Goal: Information Seeking & Learning: Learn about a topic

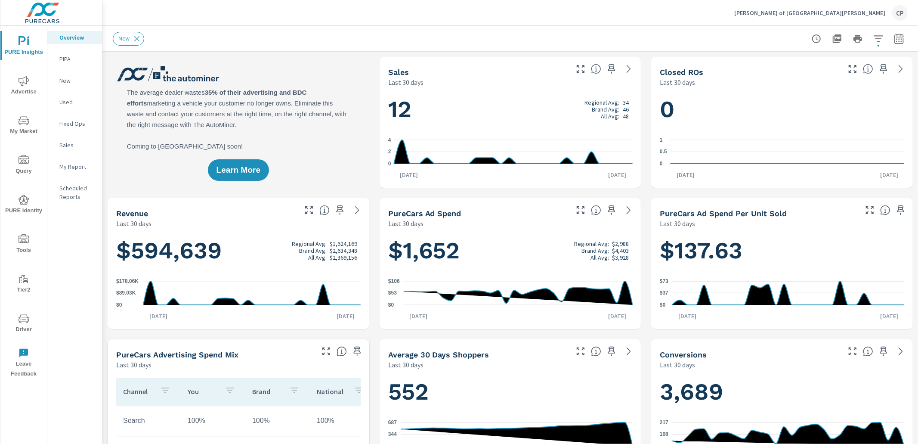
click at [71, 166] on p "My Report" at bounding box center [77, 166] width 36 height 9
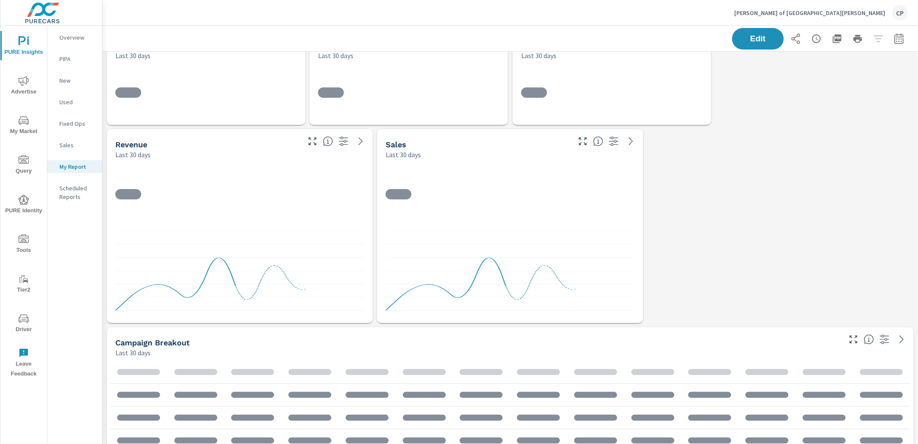
scroll to position [2380, 816]
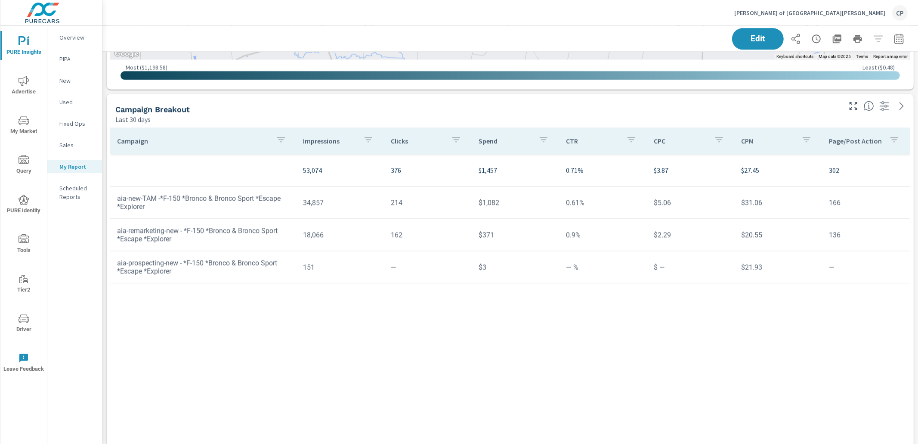
scroll to position [1928, 0]
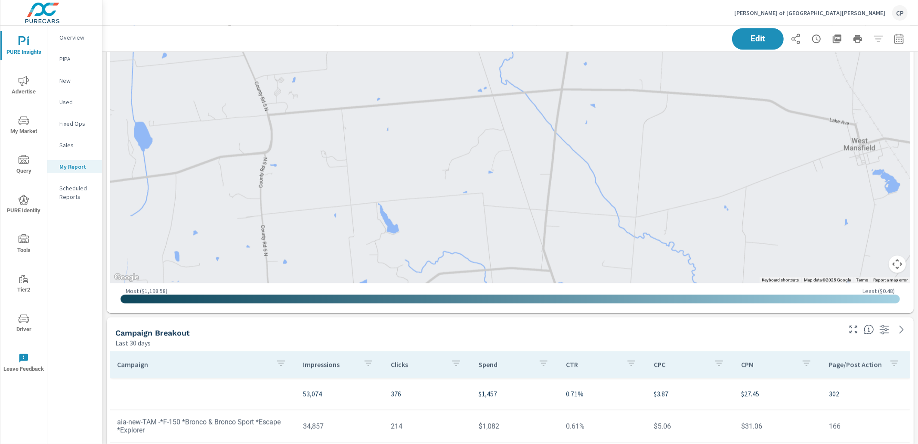
scroll to position [1713, 0]
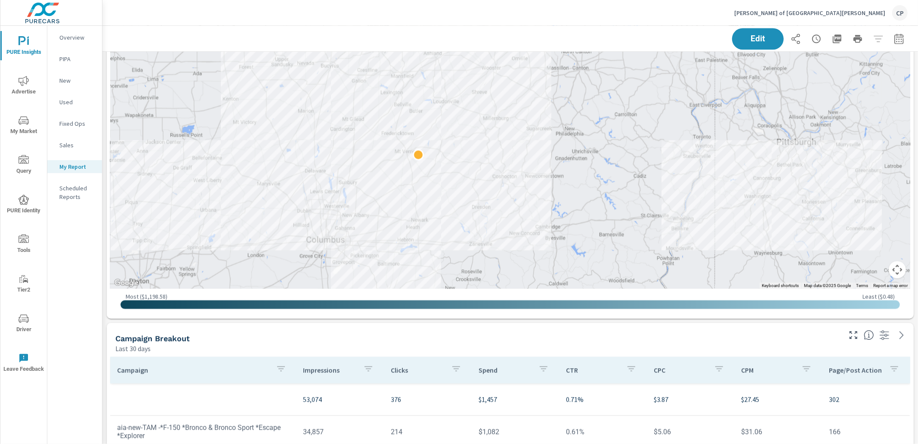
drag, startPoint x: 528, startPoint y: 147, endPoint x: 459, endPoint y: 161, distance: 70.2
click at [459, 161] on div at bounding box center [858, 319] width 826 height 465
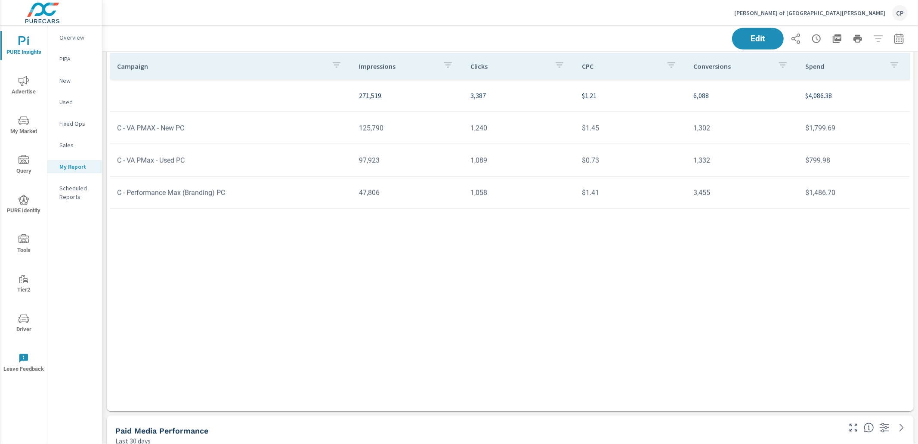
scroll to position [726, 0]
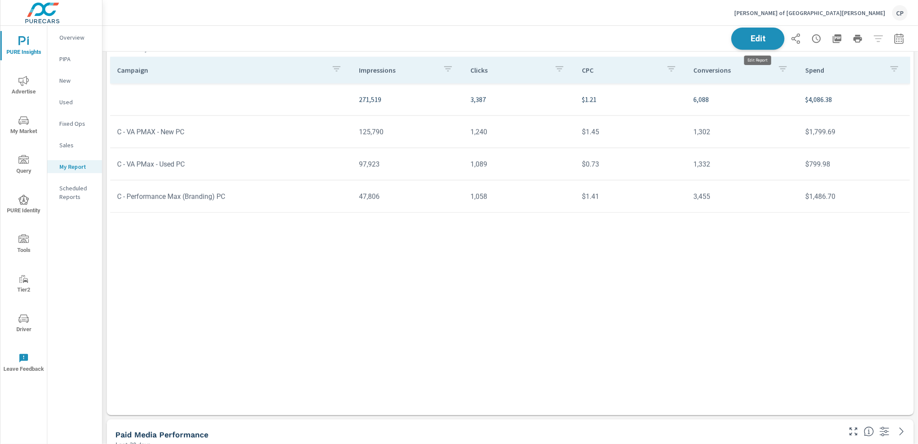
click at [752, 42] on span "Edit" at bounding box center [757, 38] width 35 height 8
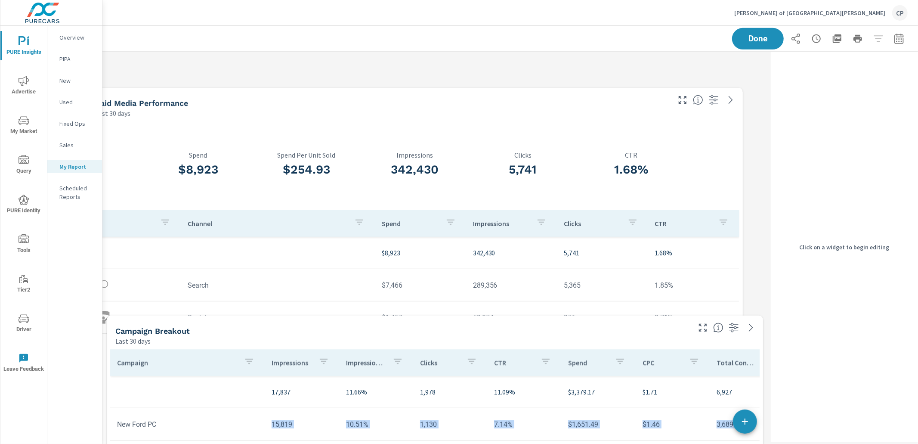
scroll to position [437, 0]
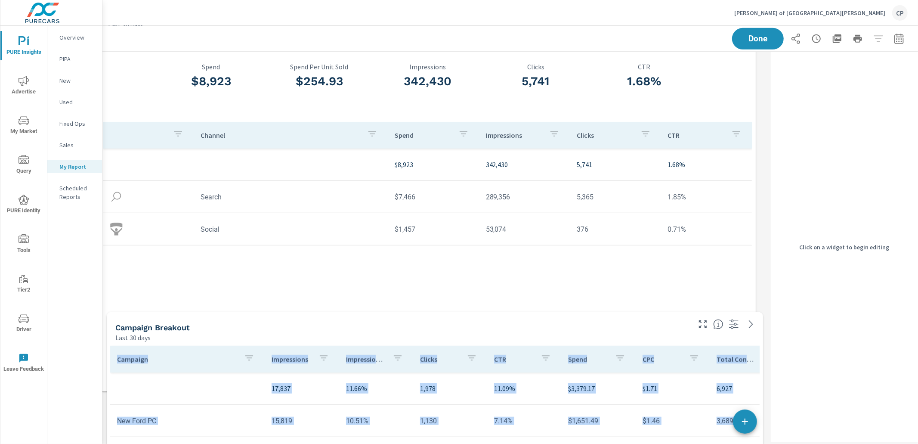
drag, startPoint x: 209, startPoint y: 278, endPoint x: 201, endPoint y: 349, distance: 71.5
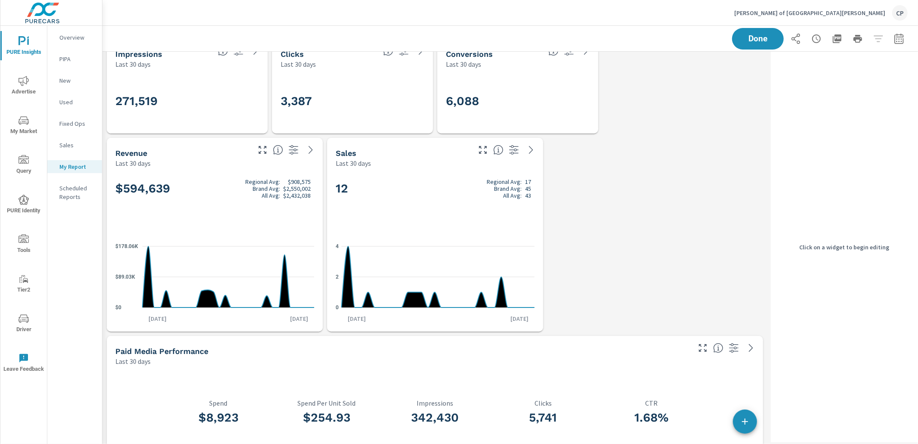
scroll to position [7, 0]
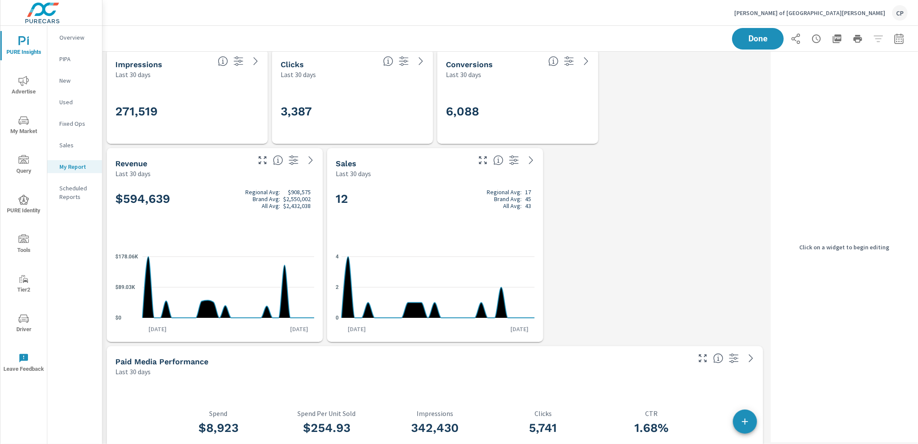
click at [403, 189] on h2 "12 Regional Avg: 17 Brand Avg: 45 All Avg: 43" at bounding box center [435, 199] width 199 height 21
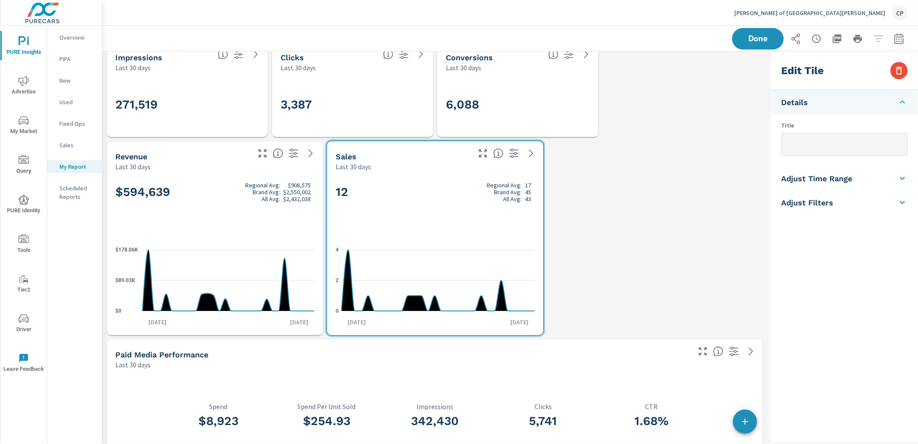
scroll to position [0, 0]
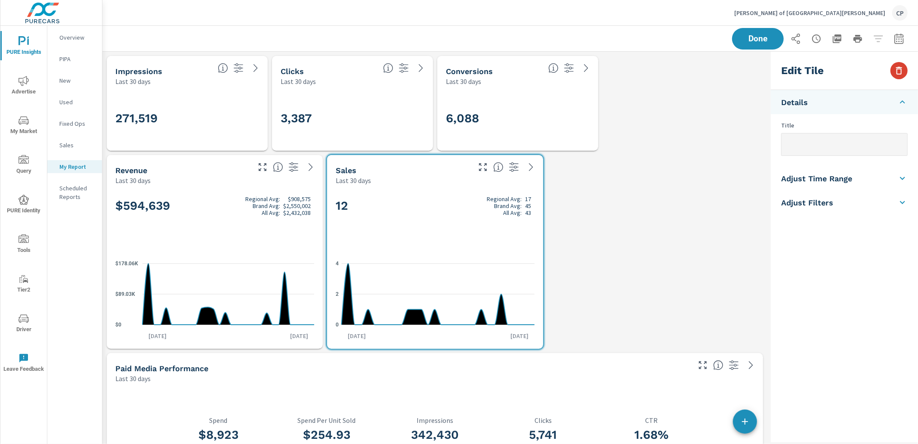
click at [904, 72] on button "button" at bounding box center [898, 70] width 17 height 17
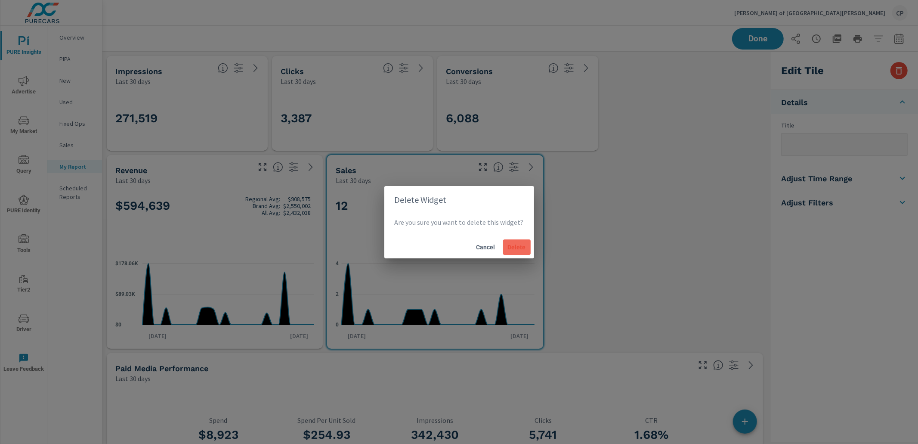
click at [513, 243] on span "Delete" at bounding box center [517, 247] width 21 height 8
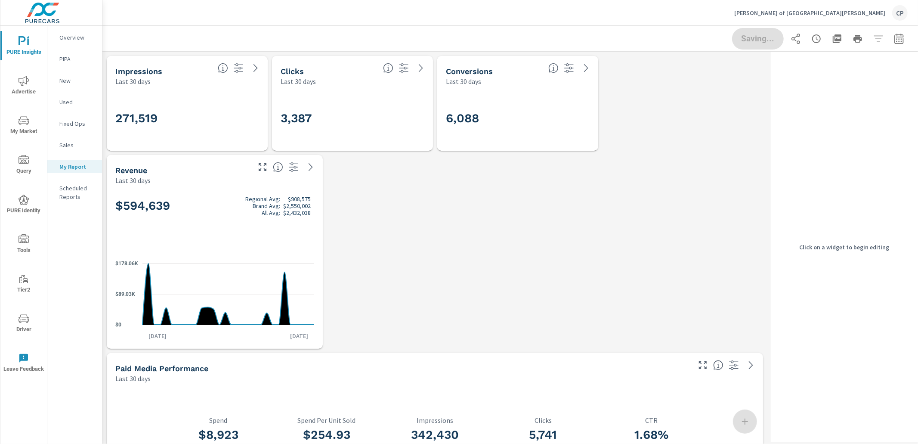
click at [298, 218] on div "$594,639 Regional Avg: $908,575 Brand Avg: $2,550,002 All Avg: $2,432,038" at bounding box center [214, 220] width 199 height 53
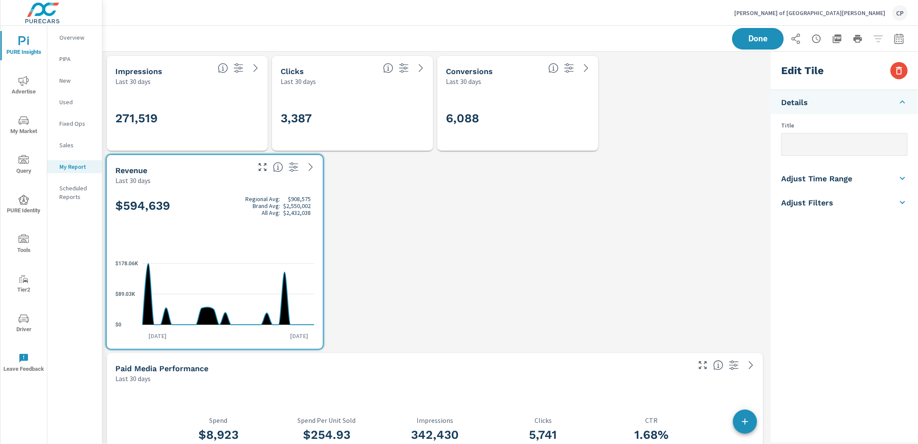
click at [26, 80] on icon "nav menu" at bounding box center [24, 81] width 10 height 10
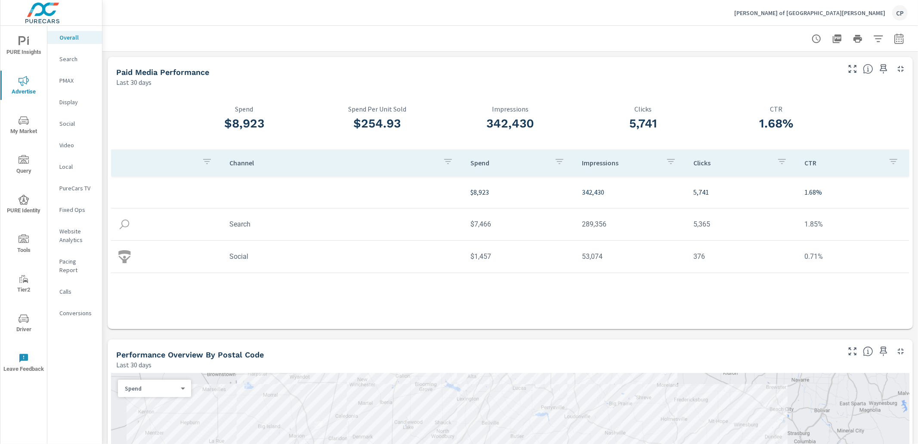
click at [74, 309] on p "Conversions" at bounding box center [77, 313] width 36 height 9
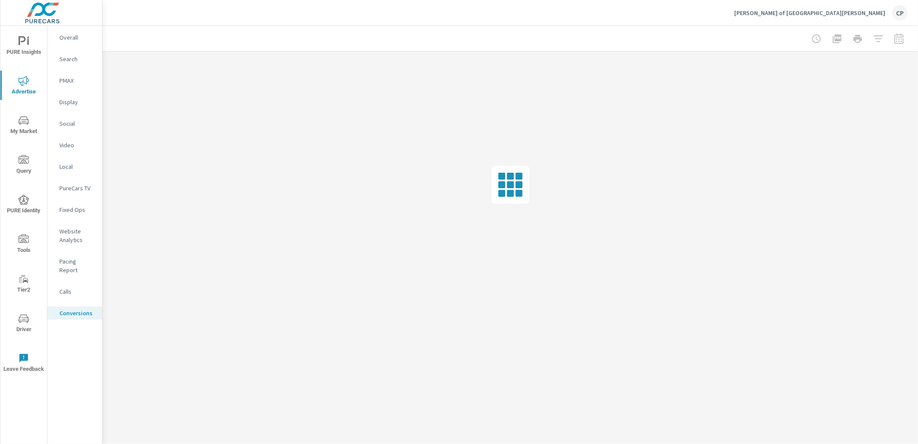
click at [69, 290] on nav "Overall Search PMAX Display Social Video Local PureCars TV Fixed Ops Website An…" at bounding box center [74, 179] width 55 height 306
click at [72, 287] on p "Calls" at bounding box center [77, 291] width 36 height 9
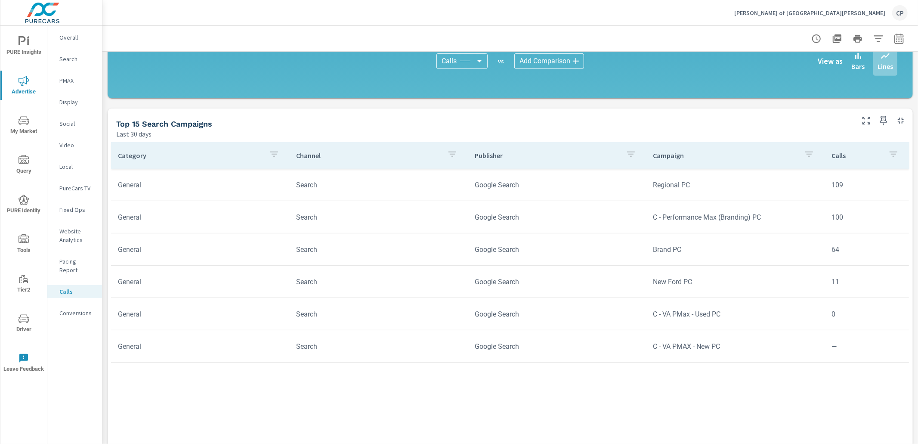
scroll to position [371, 0]
click at [881, 120] on icon "button" at bounding box center [883, 121] width 10 height 10
click at [77, 309] on p "Conversions" at bounding box center [77, 313] width 36 height 9
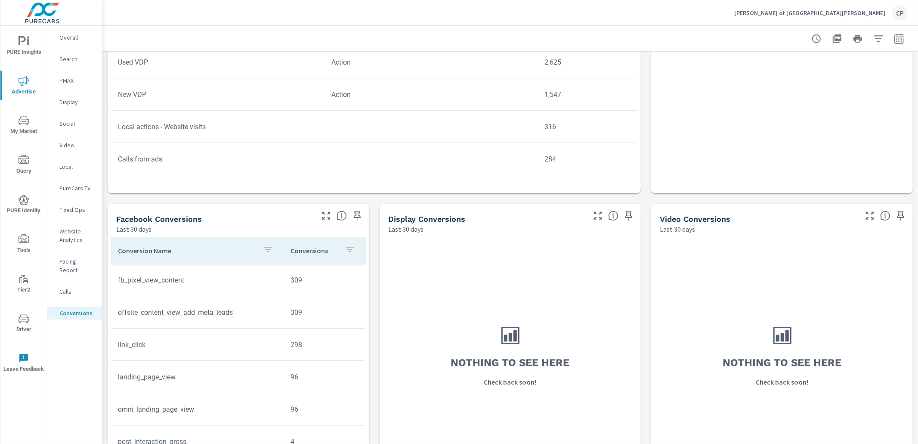
scroll to position [525, 0]
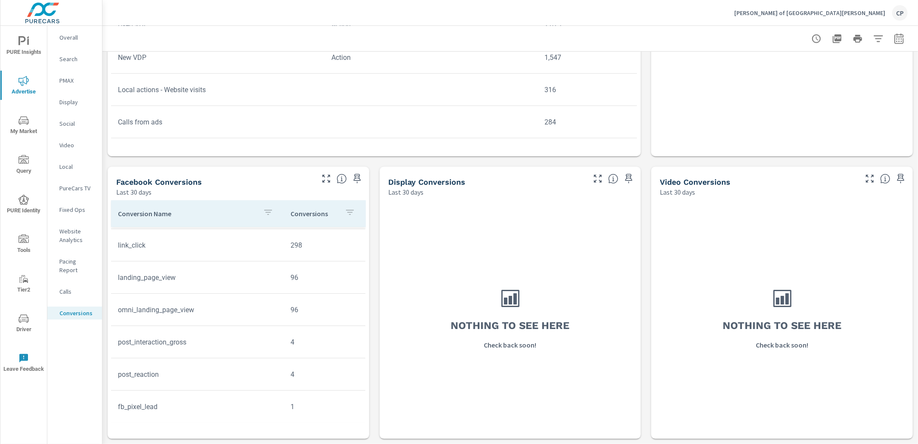
scroll to position [50, 0]
click at [82, 263] on p "Pacing Report" at bounding box center [77, 265] width 36 height 17
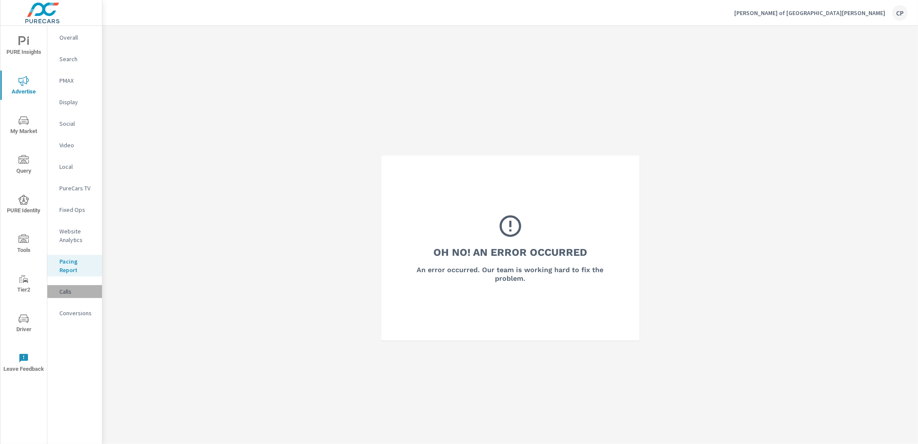
click at [78, 288] on p "Calls" at bounding box center [77, 291] width 36 height 9
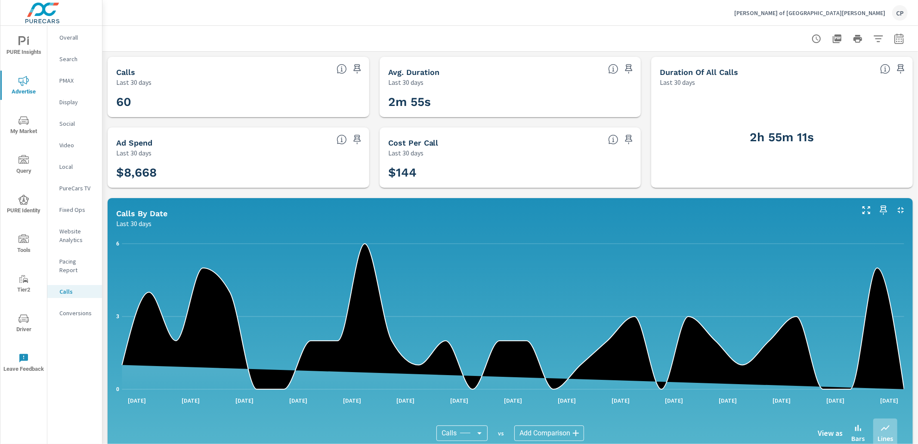
click at [81, 236] on p "Website Analytics" at bounding box center [77, 235] width 36 height 17
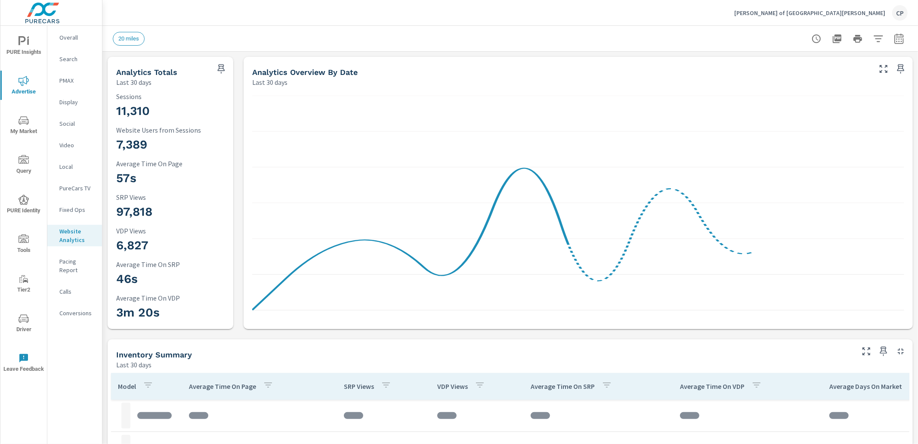
click at [28, 35] on button "PURE Insights" at bounding box center [23, 45] width 46 height 29
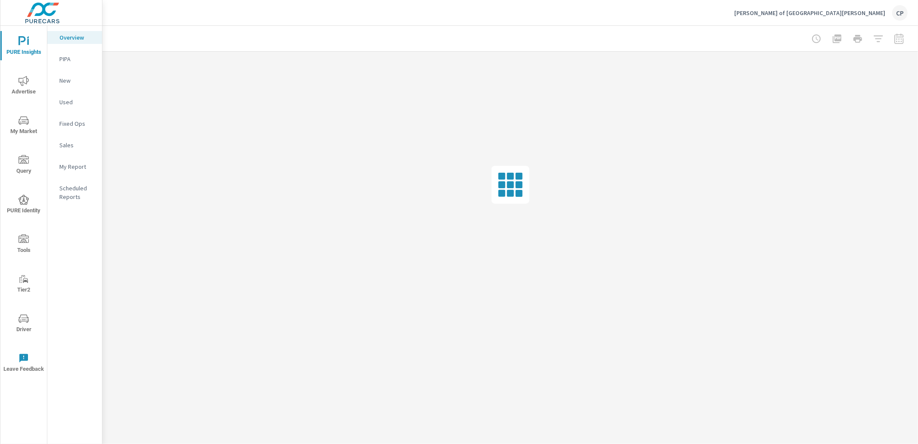
click at [75, 167] on p "My Report" at bounding box center [77, 166] width 36 height 9
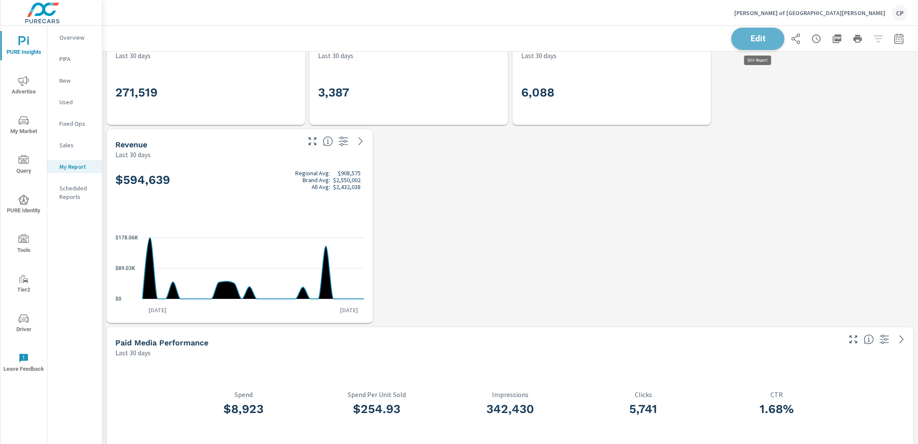
click at [776, 42] on button "Edit" at bounding box center [757, 39] width 53 height 22
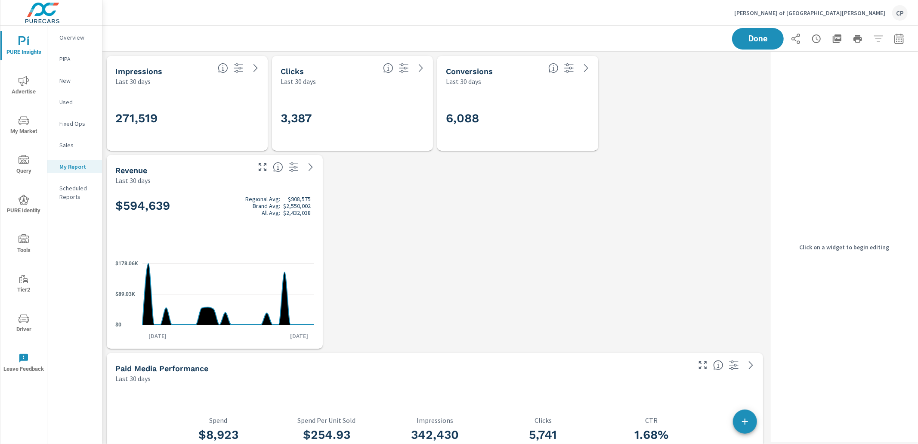
drag, startPoint x: 285, startPoint y: 216, endPoint x: 297, endPoint y: 214, distance: 11.3
click at [289, 215] on div "$594,639 Regional Avg: $908,575 Brand Avg: $2,550,002 All Avg: $2,432,038" at bounding box center [214, 220] width 199 height 53
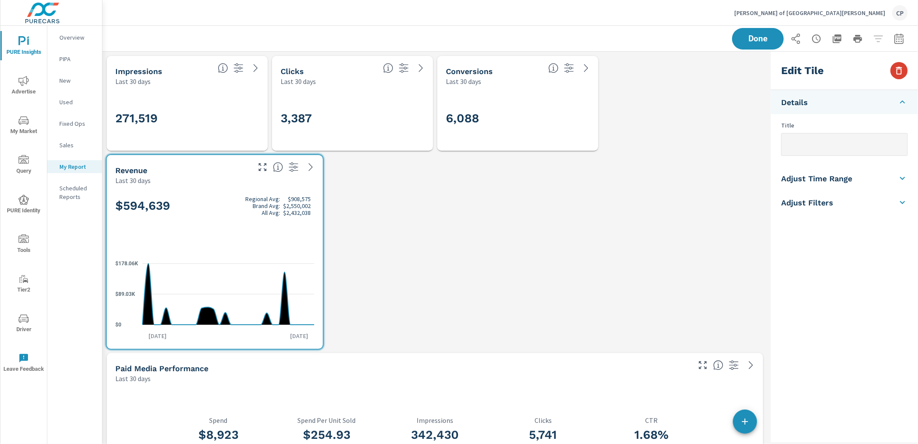
click at [898, 69] on icon "button" at bounding box center [899, 70] width 10 height 10
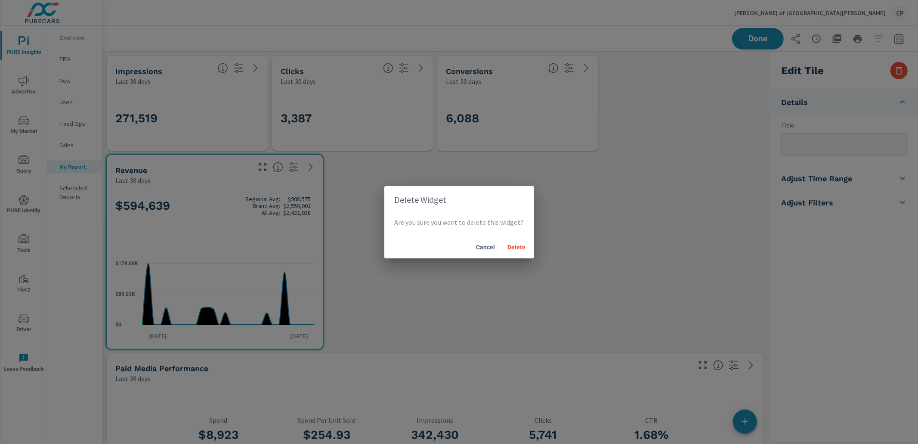
drag, startPoint x: 519, startPoint y: 247, endPoint x: 502, endPoint y: 238, distance: 19.4
click at [517, 244] on span "Delete" at bounding box center [517, 247] width 21 height 8
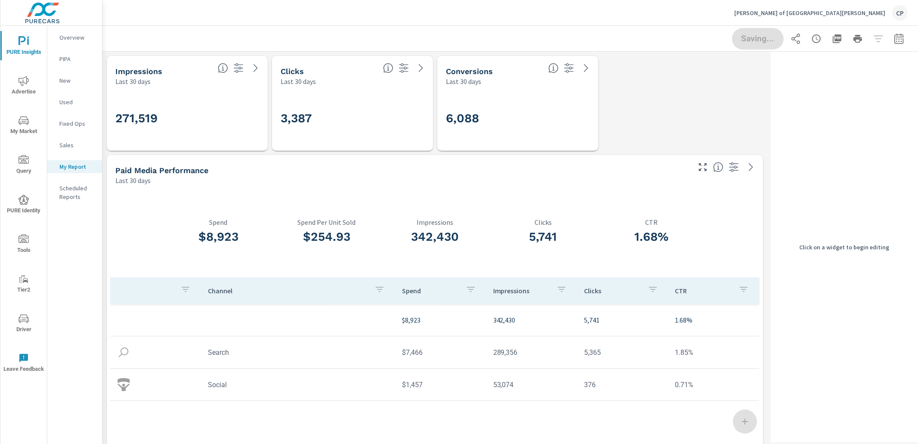
scroll to position [4, 3]
drag, startPoint x: 200, startPoint y: 101, endPoint x: 263, endPoint y: 103, distance: 62.9
click at [206, 101] on div "271,519" at bounding box center [187, 118] width 144 height 47
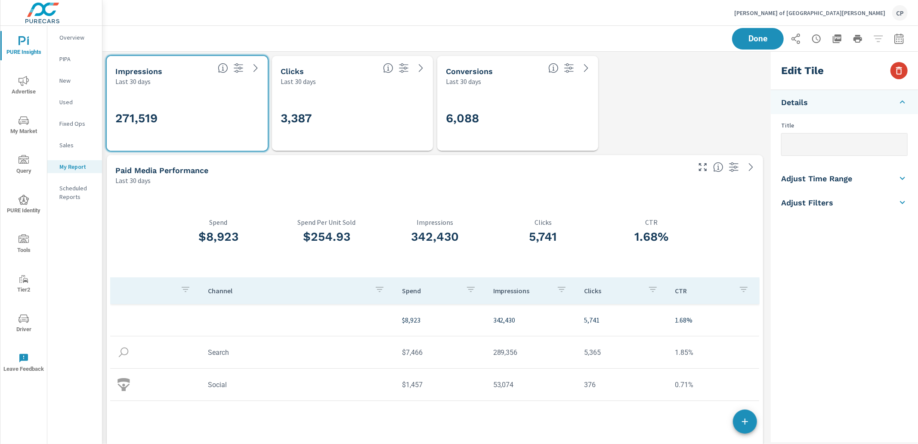
click at [894, 67] on icon "button" at bounding box center [899, 70] width 10 height 10
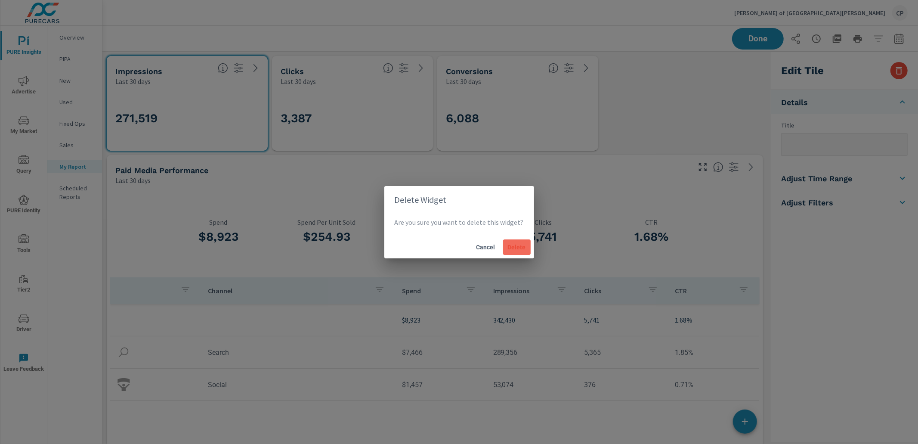
click at [507, 248] on span "Delete" at bounding box center [517, 247] width 21 height 8
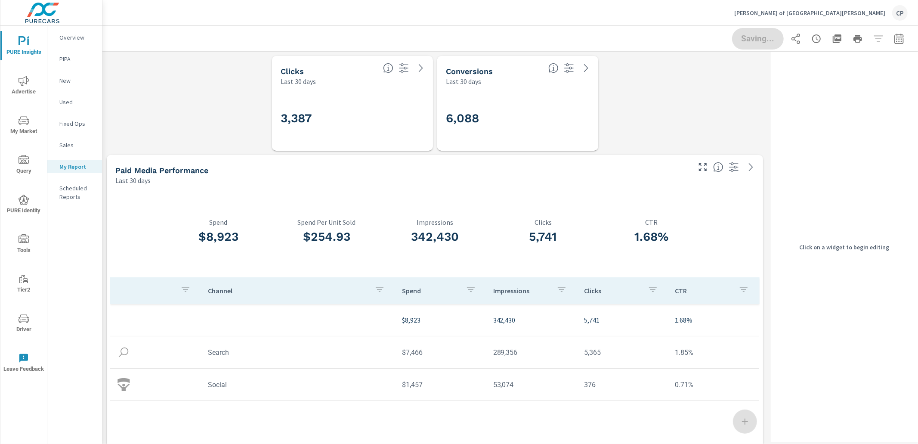
drag, startPoint x: 369, startPoint y: 93, endPoint x: 389, endPoint y: 93, distance: 20.7
click at [369, 93] on div "3,387" at bounding box center [352, 119] width 154 height 58
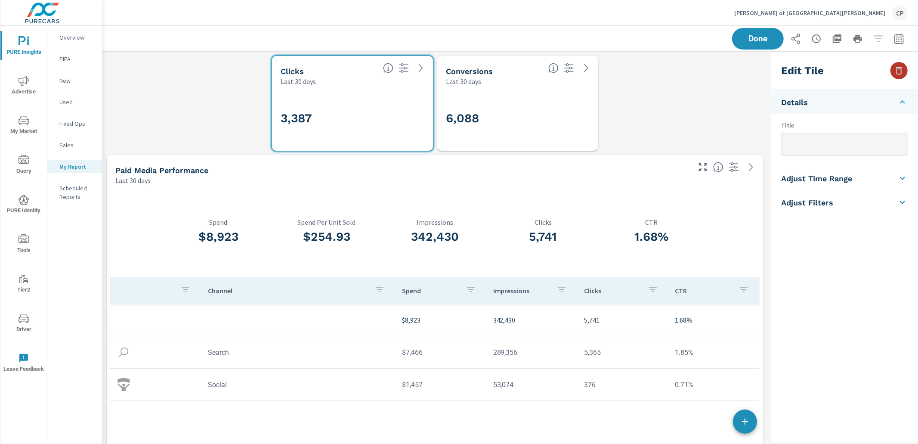
click at [896, 71] on icon "button" at bounding box center [899, 70] width 10 height 10
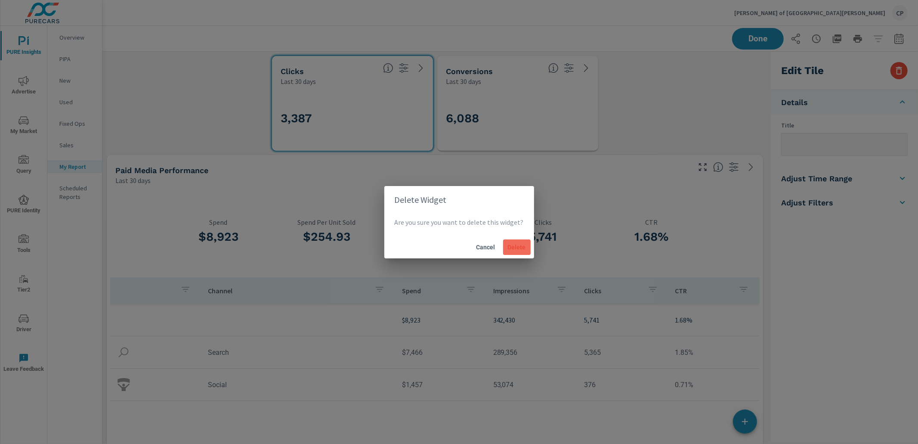
click at [524, 241] on button "Delete" at bounding box center [517, 246] width 28 height 15
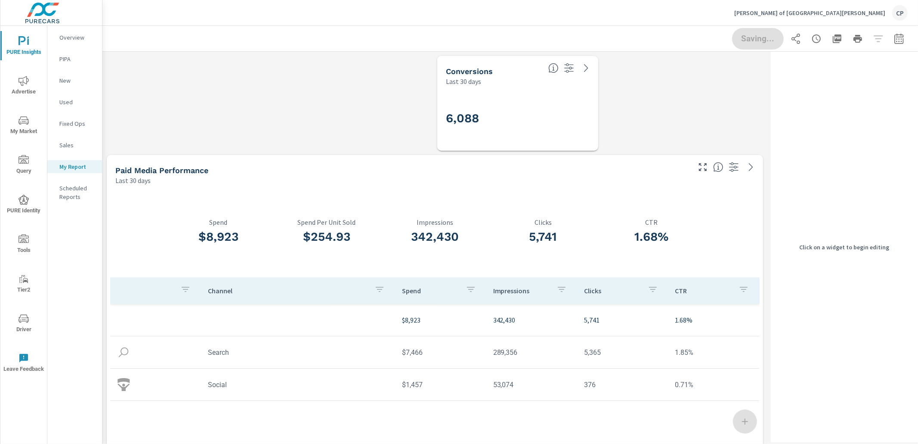
drag, startPoint x: 535, startPoint y: 89, endPoint x: 588, endPoint y: 96, distance: 53.4
click at [540, 88] on div "6,088" at bounding box center [517, 118] width 161 height 65
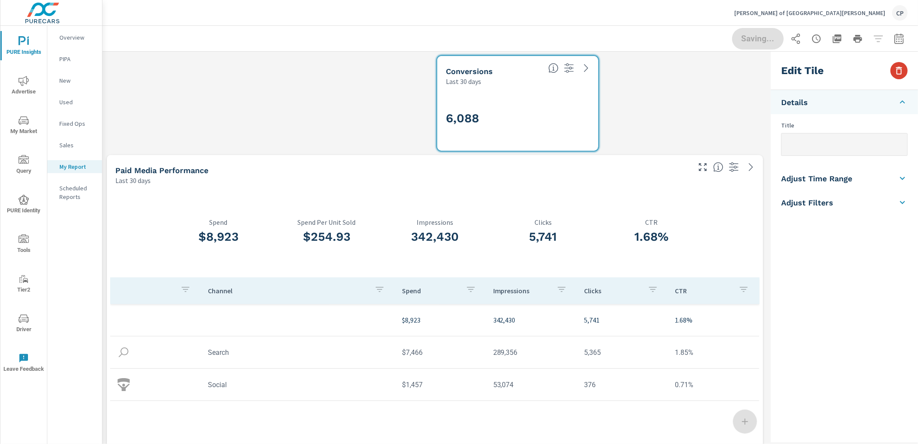
click at [905, 66] on button "button" at bounding box center [898, 70] width 17 height 17
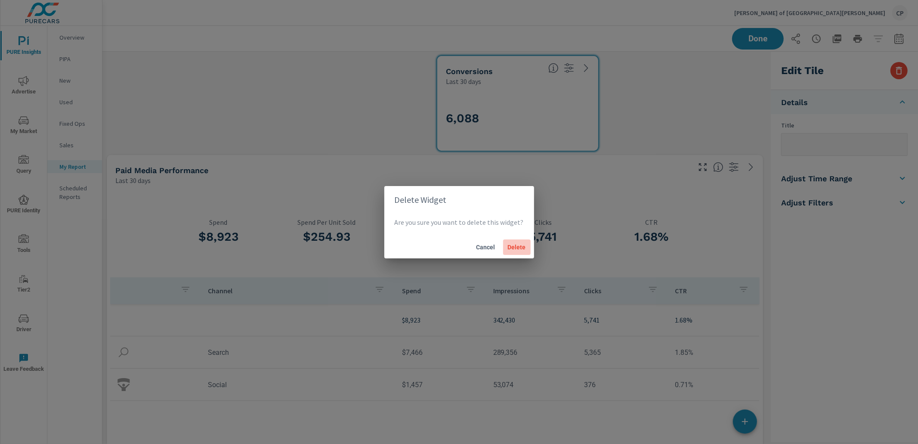
drag, startPoint x: 510, startPoint y: 245, endPoint x: 494, endPoint y: 227, distance: 24.7
click at [510, 245] on span "Delete" at bounding box center [517, 247] width 21 height 8
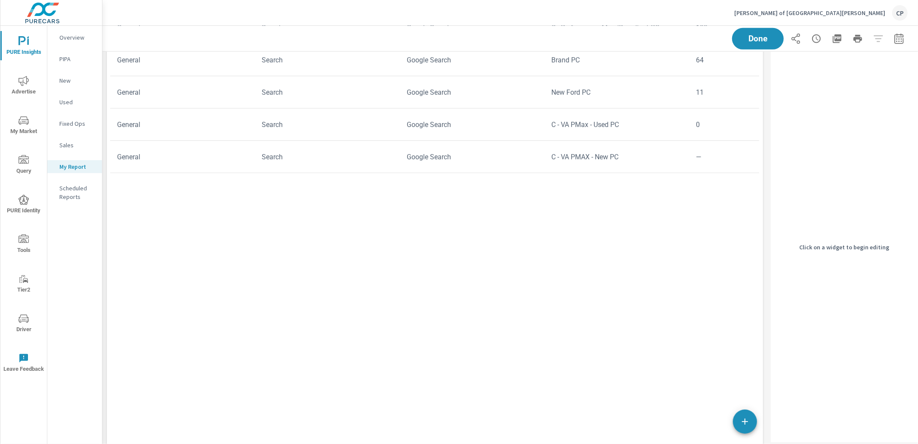
scroll to position [381, 0]
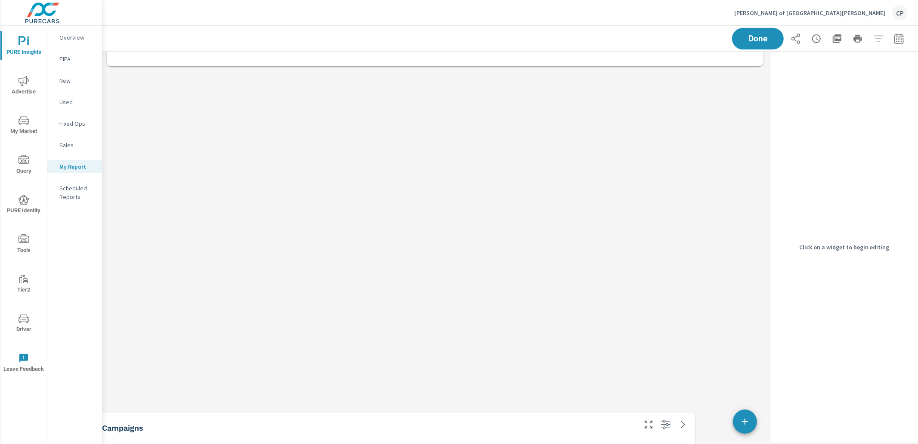
drag, startPoint x: 634, startPoint y: 102, endPoint x: 581, endPoint y: 417, distance: 319.4
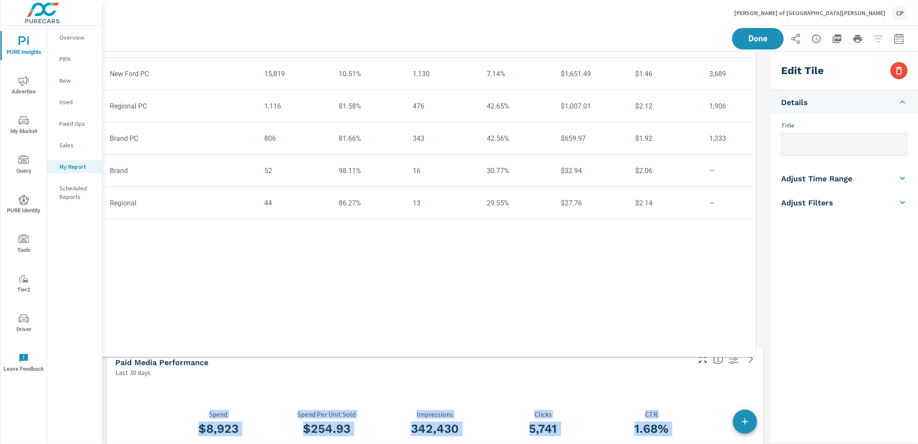
scroll to position [0, 0]
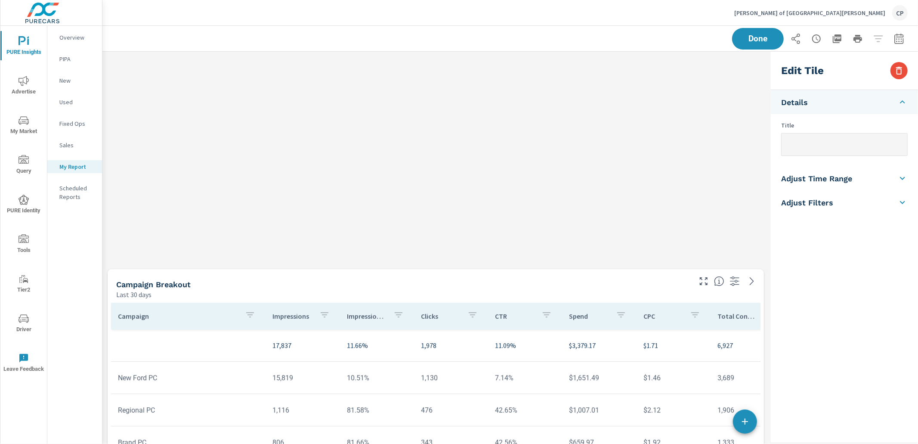
drag, startPoint x: 454, startPoint y: 149, endPoint x: 453, endPoint y: 281, distance: 131.7
click at [454, 287] on div "Campaign Breakout" at bounding box center [403, 284] width 574 height 10
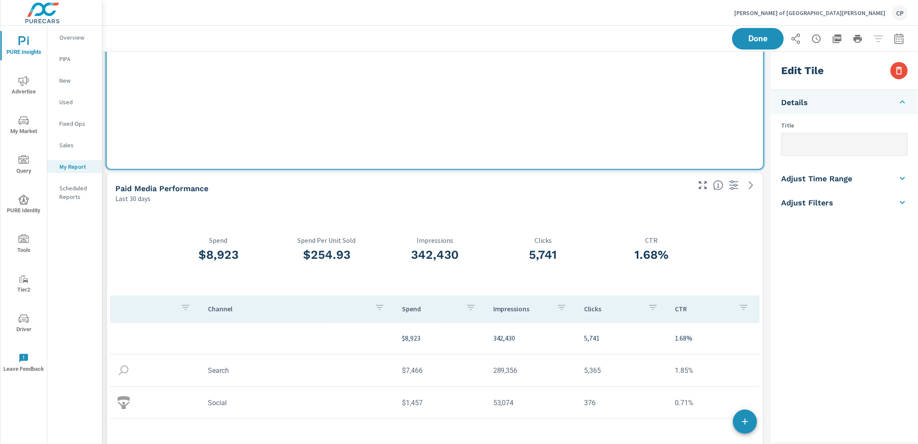
scroll to position [274, 0]
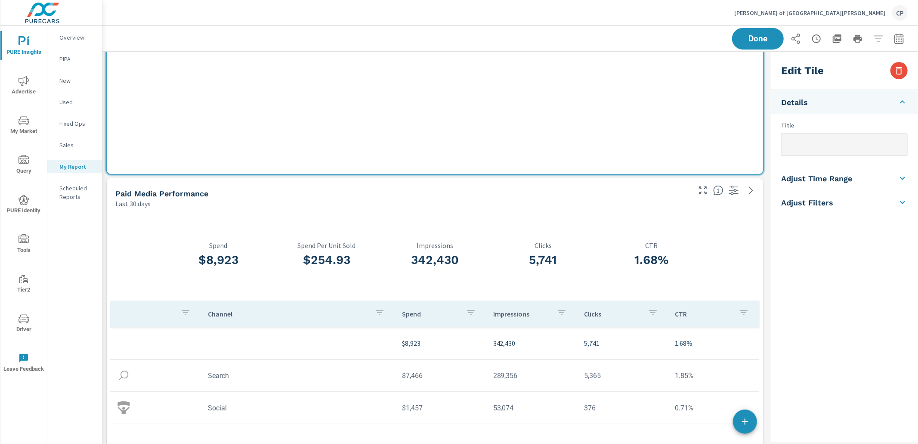
click at [464, 193] on div "Paid Media Performance" at bounding box center [402, 194] width 574 height 10
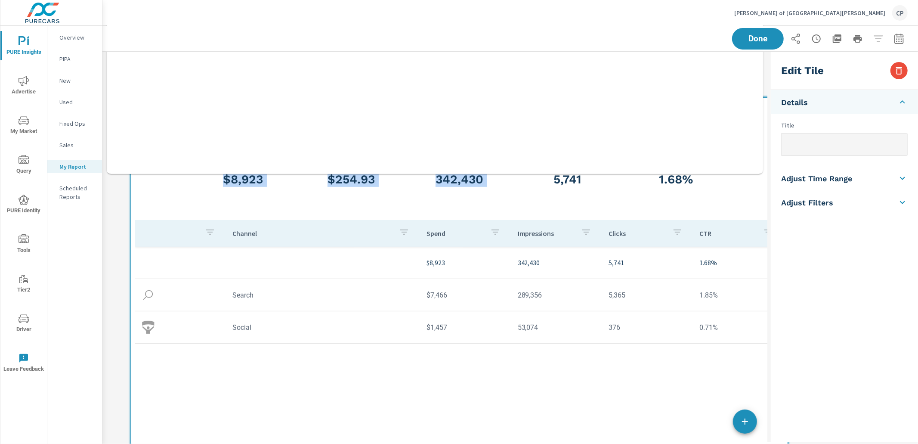
scroll to position [0, 0]
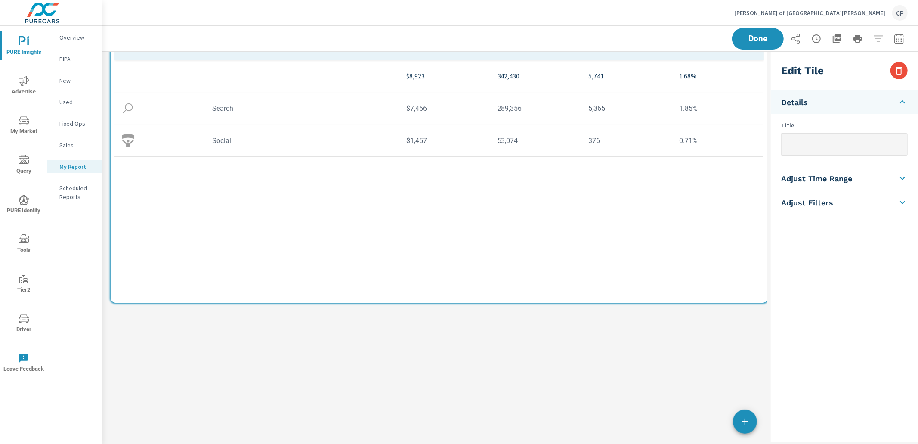
drag, startPoint x: 482, startPoint y: 220, endPoint x: 486, endPoint y: -47, distance: 266.9
click at [486, 0] on html "PURE Insights Advertise My Market Query PURE Identity Tools Tier2 Driver Leave …" at bounding box center [459, 222] width 918 height 444
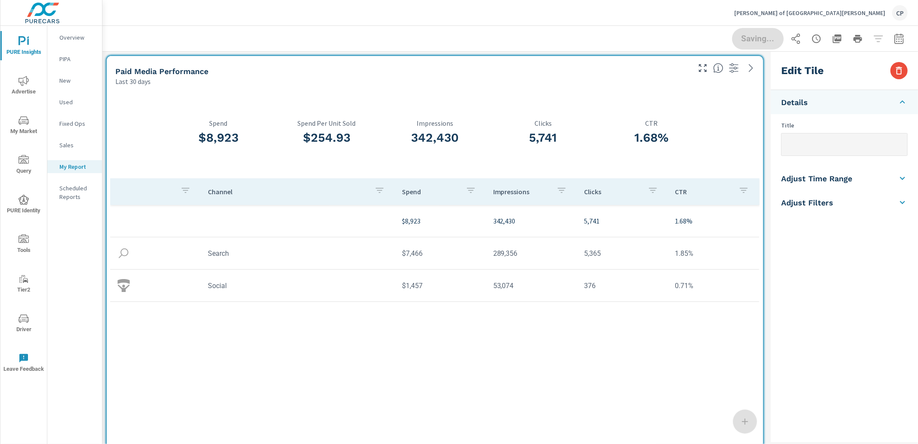
click at [763, 40] on div "Saving..." at bounding box center [820, 39] width 176 height 22
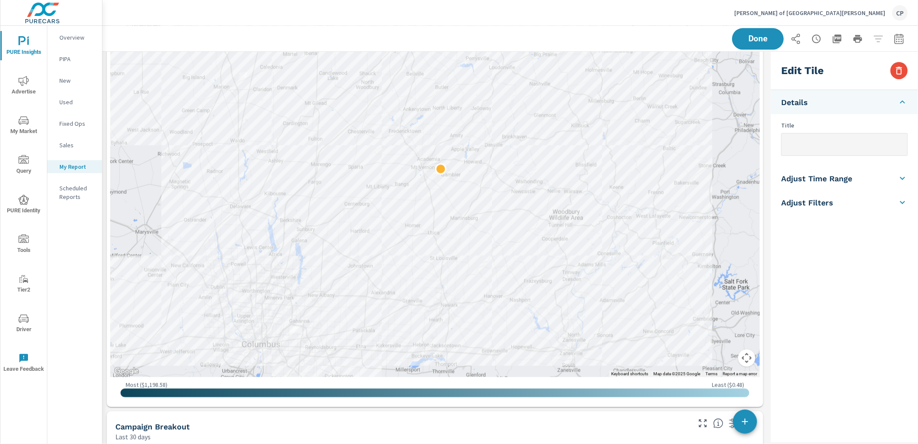
scroll to position [2017, 0]
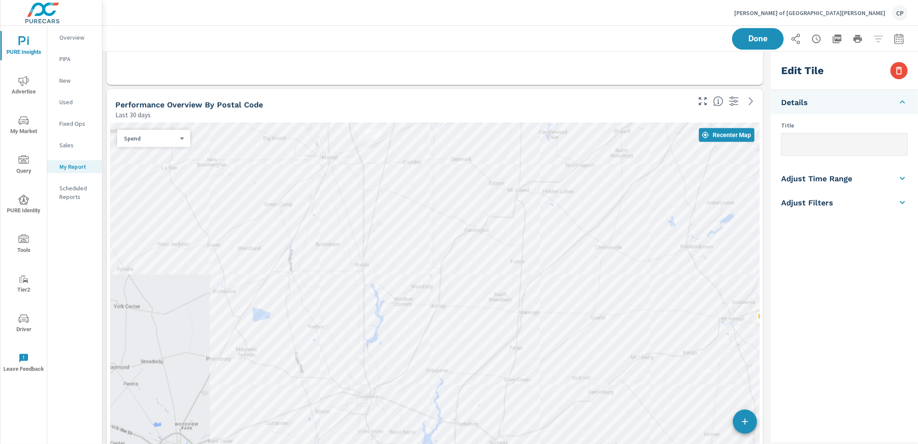
scroll to position [1727, 0]
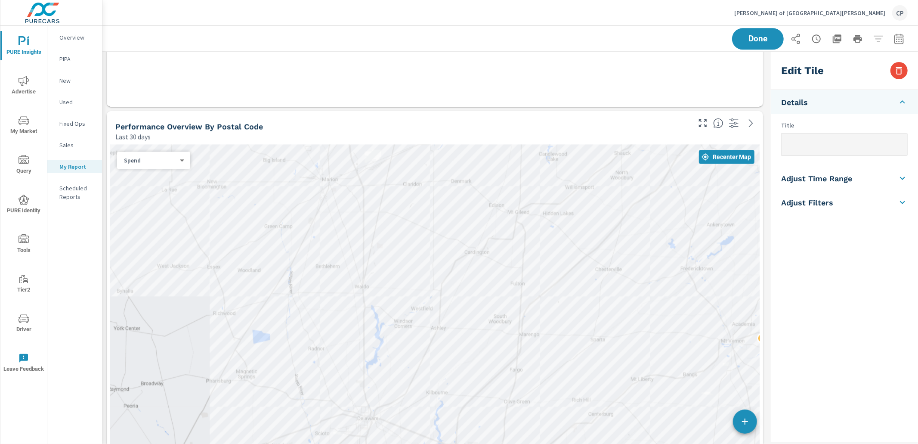
click at [160, 158] on body "PURE Insights Advertise My Market Query PURE Identity Tools Tier2 Driver Leave …" at bounding box center [459, 222] width 918 height 444
click at [161, 176] on li "Sales" at bounding box center [150, 174] width 66 height 14
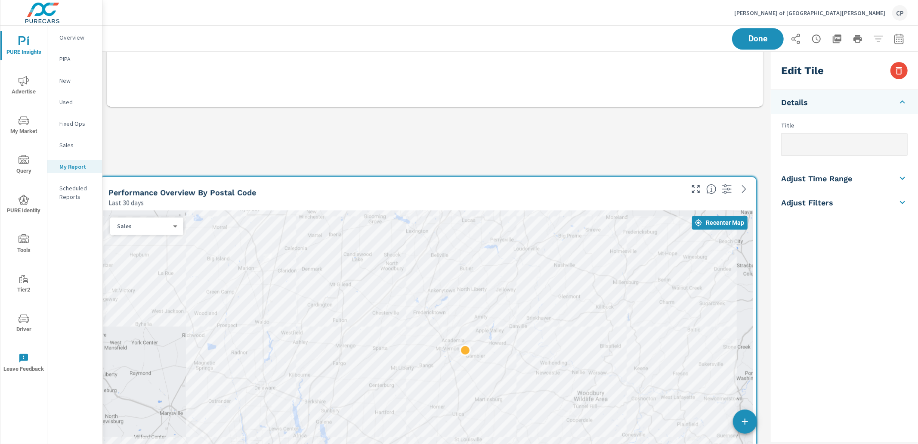
drag, startPoint x: 230, startPoint y: 224, endPoint x: 226, endPoint y: 274, distance: 49.6
click at [223, 278] on div at bounding box center [427, 423] width 649 height 427
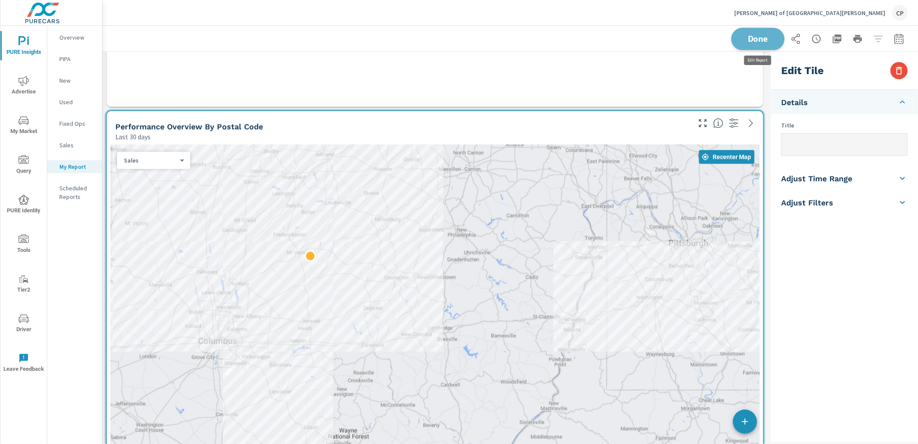
click at [761, 31] on button "Done" at bounding box center [757, 39] width 53 height 22
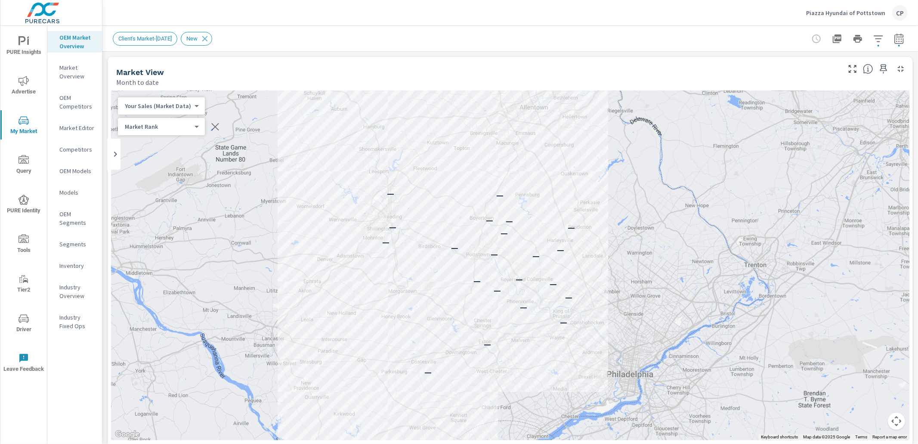
click at [836, 14] on p "Piazza Hyundai of Pottstown" at bounding box center [845, 13] width 79 height 8
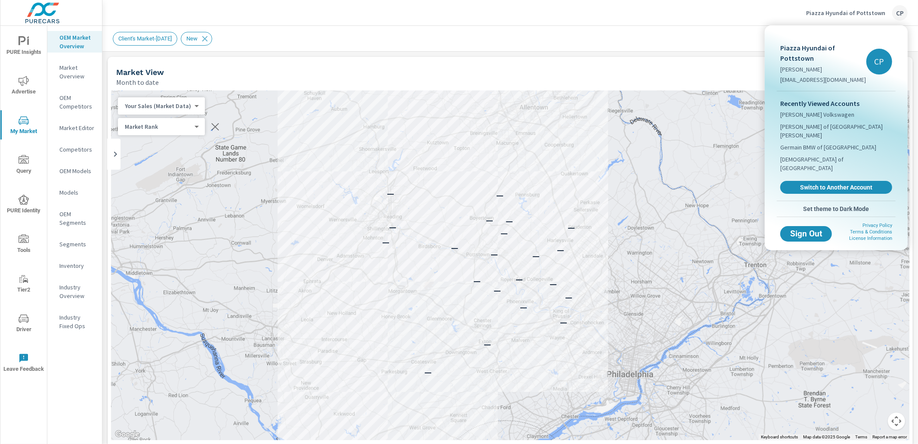
click at [28, 35] on div at bounding box center [459, 222] width 918 height 444
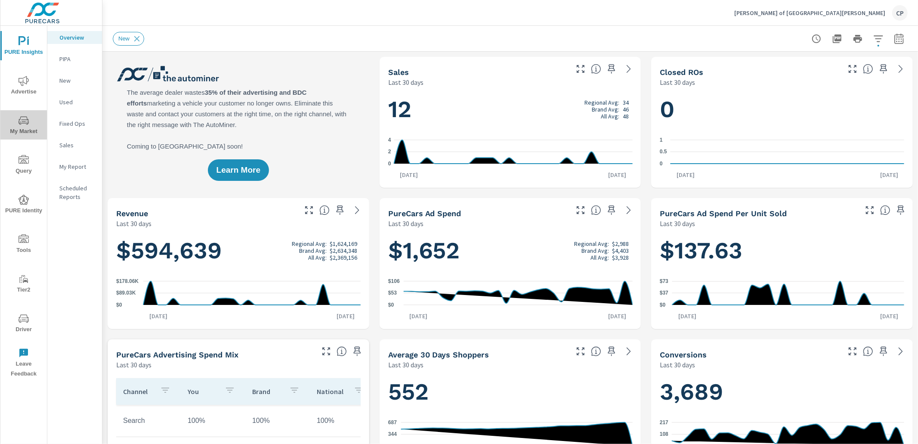
click at [35, 119] on span "My Market" at bounding box center [23, 125] width 41 height 21
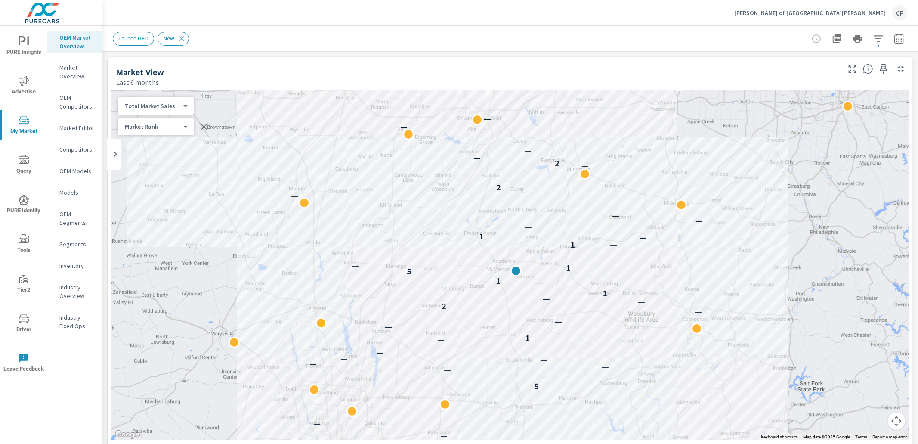
click at [900, 39] on icon "button" at bounding box center [899, 39] width 10 height 10
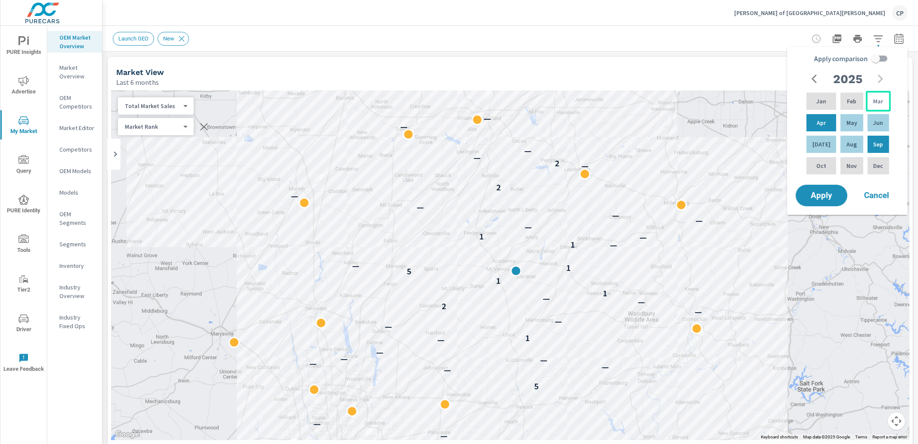
click at [877, 102] on p "Mar" at bounding box center [878, 101] width 10 height 9
click at [853, 134] on div "Aug" at bounding box center [852, 144] width 26 height 21
click at [875, 123] on p "Jun" at bounding box center [878, 122] width 10 height 9
click at [827, 124] on div "Apr" at bounding box center [821, 122] width 33 height 21
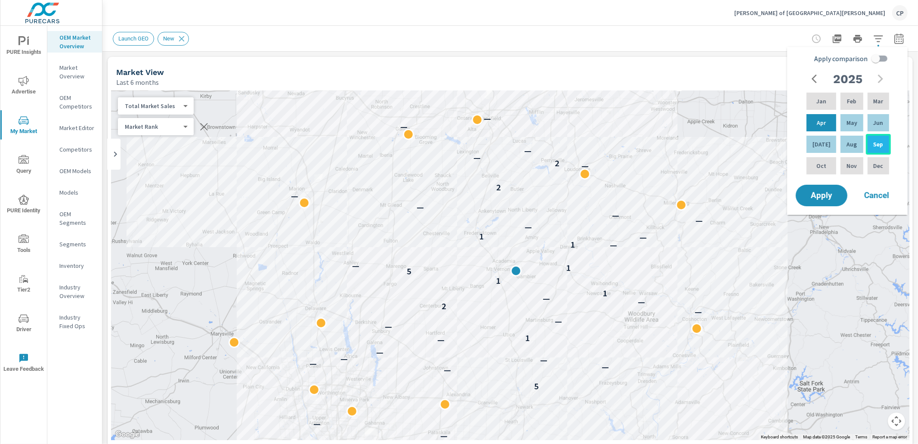
click at [871, 143] on div "Sep" at bounding box center [878, 144] width 25 height 21
click at [872, 60] on input "Apply comparison" at bounding box center [875, 58] width 49 height 16
checkbox input "true"
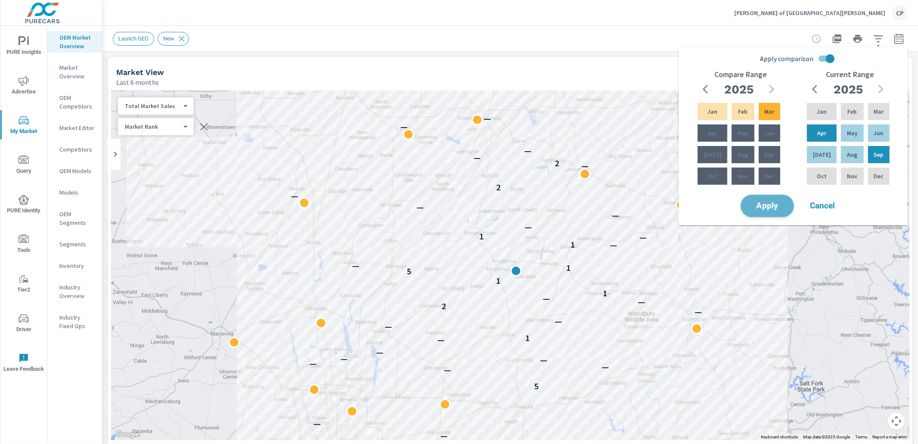
click at [783, 204] on span "Apply" at bounding box center [767, 206] width 35 height 8
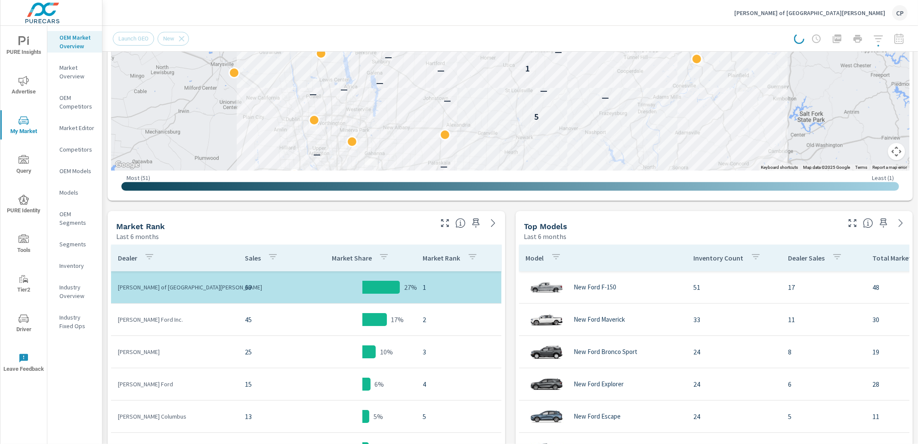
scroll to position [295, 0]
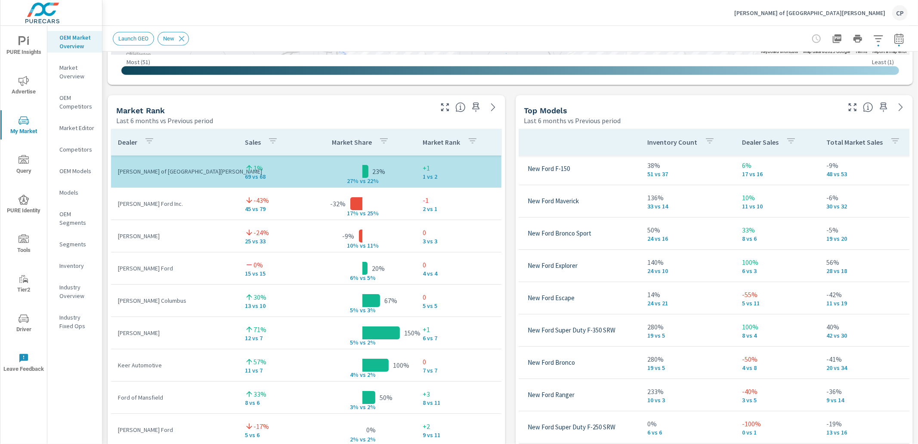
scroll to position [3, 46]
click at [851, 104] on icon "button" at bounding box center [852, 107] width 10 height 10
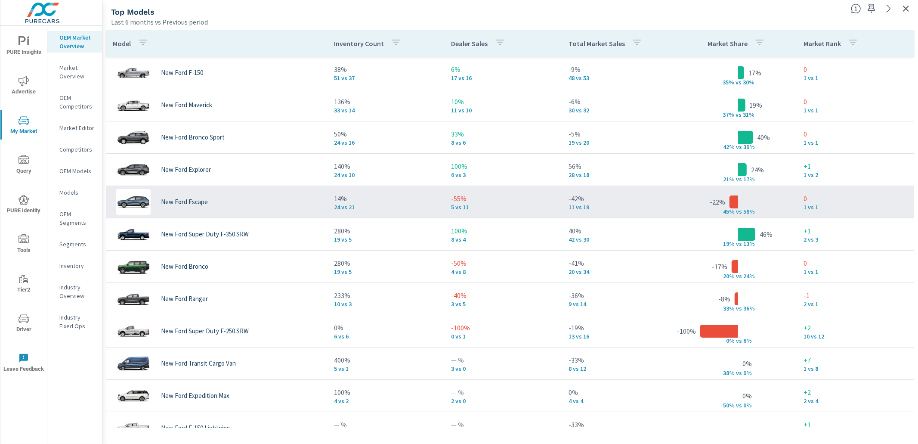
click at [267, 205] on div "New Ford Escape" at bounding box center [216, 202] width 207 height 26
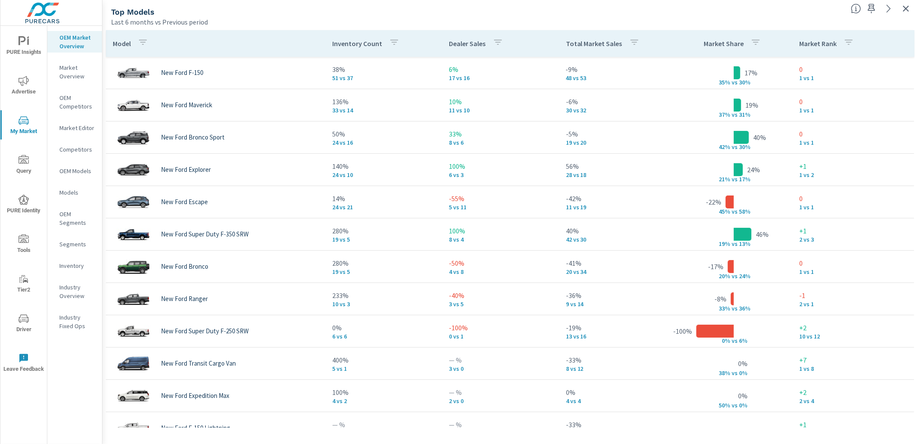
click at [905, 8] on icon "button" at bounding box center [906, 9] width 6 height 6
